Goal: Navigation & Orientation: Find specific page/section

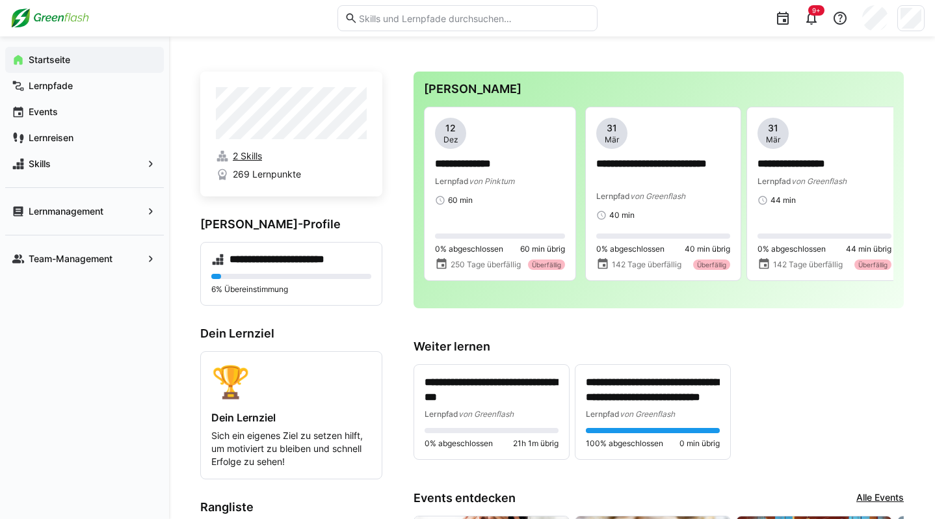
click at [250, 157] on span "2 Skills" at bounding box center [247, 155] width 29 height 13
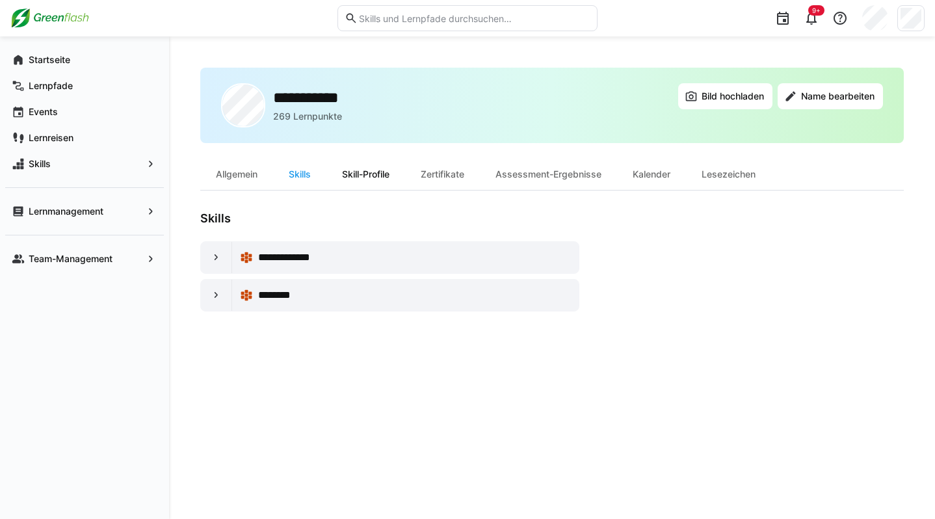
click at [371, 176] on div "Skill-Profile" at bounding box center [365, 174] width 79 height 31
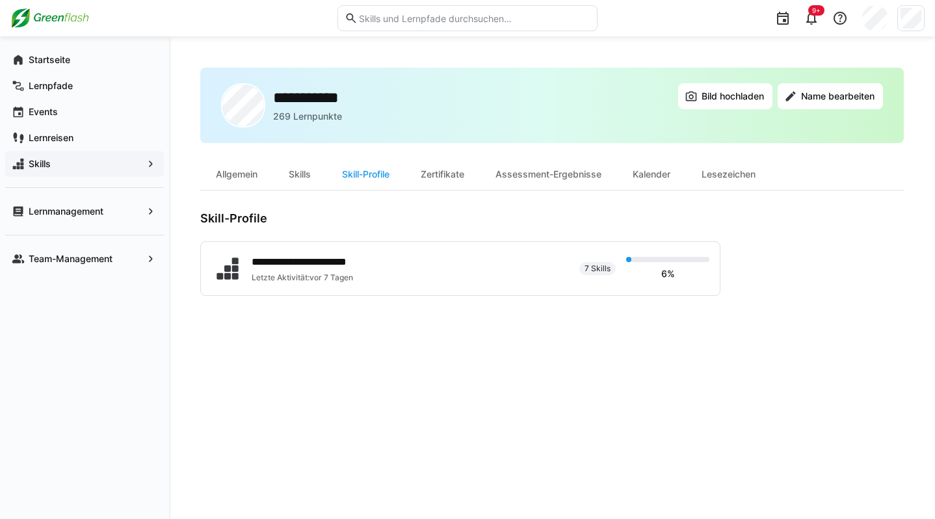
click at [86, 164] on span "Skills" at bounding box center [85, 163] width 116 height 13
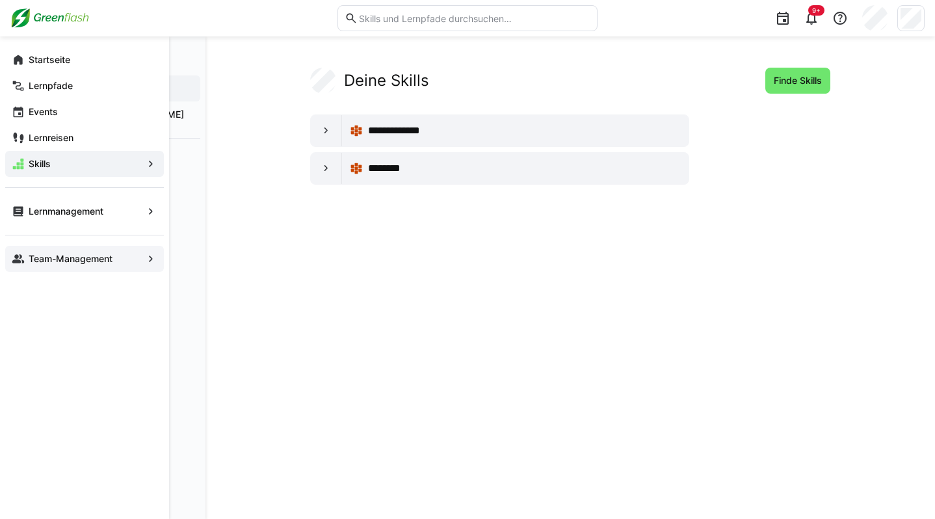
click at [25, 258] on div "Team-Management" at bounding box center [84, 259] width 159 height 26
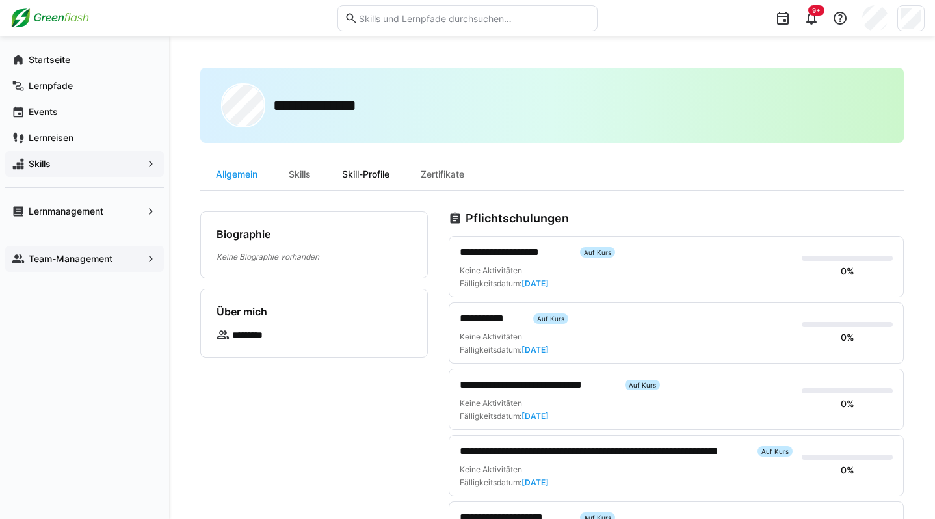
click at [350, 170] on div "Skill-Profile" at bounding box center [365, 174] width 79 height 31
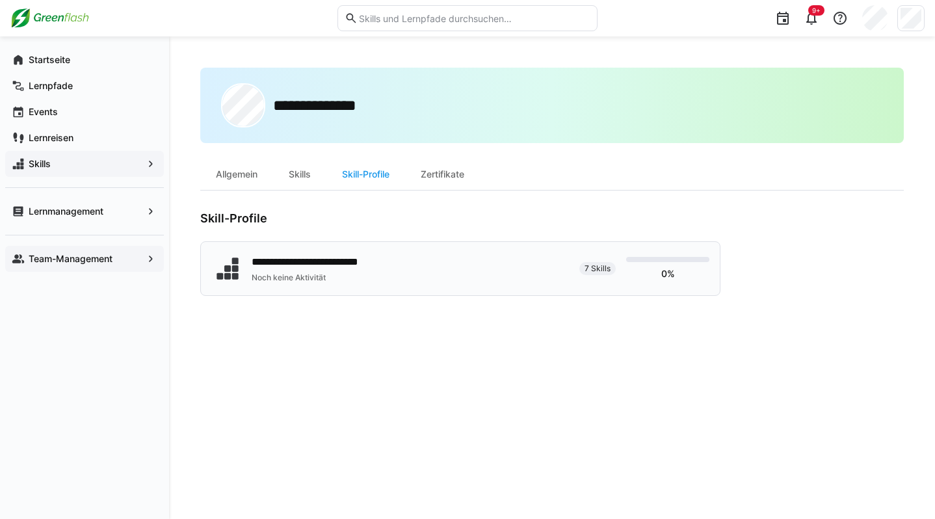
click at [372, 263] on div "**********" at bounding box center [317, 262] width 131 height 16
